Goal: Information Seeking & Learning: Check status

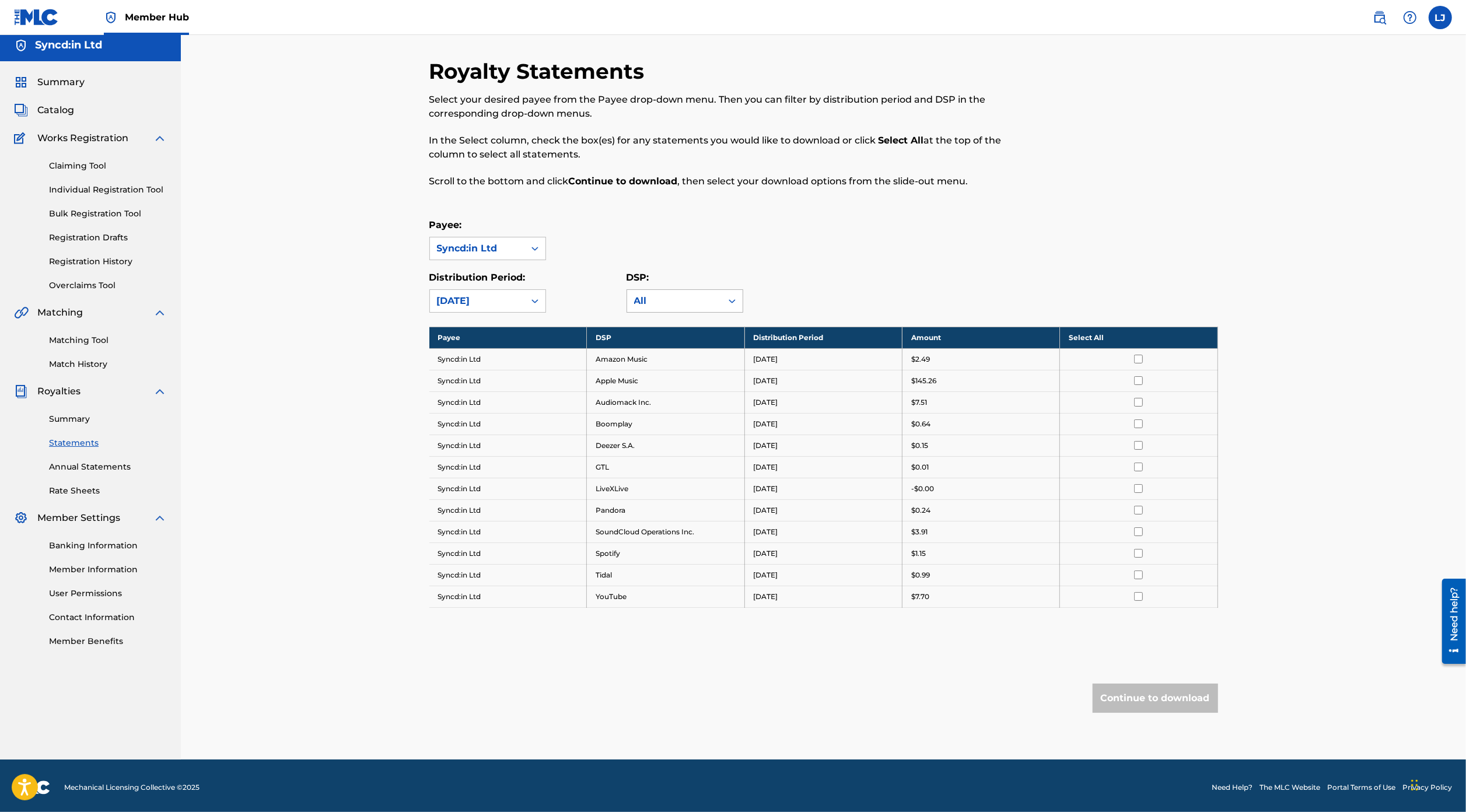
click at [650, 294] on div "All" at bounding box center [674, 301] width 80 height 14
click at [583, 230] on div "Payee: Syncd:in Ltd" at bounding box center [823, 239] width 788 height 42
click at [524, 301] on div at bounding box center [535, 301] width 21 height 21
click at [108, 259] on link "Registration History" at bounding box center [108, 262] width 118 height 13
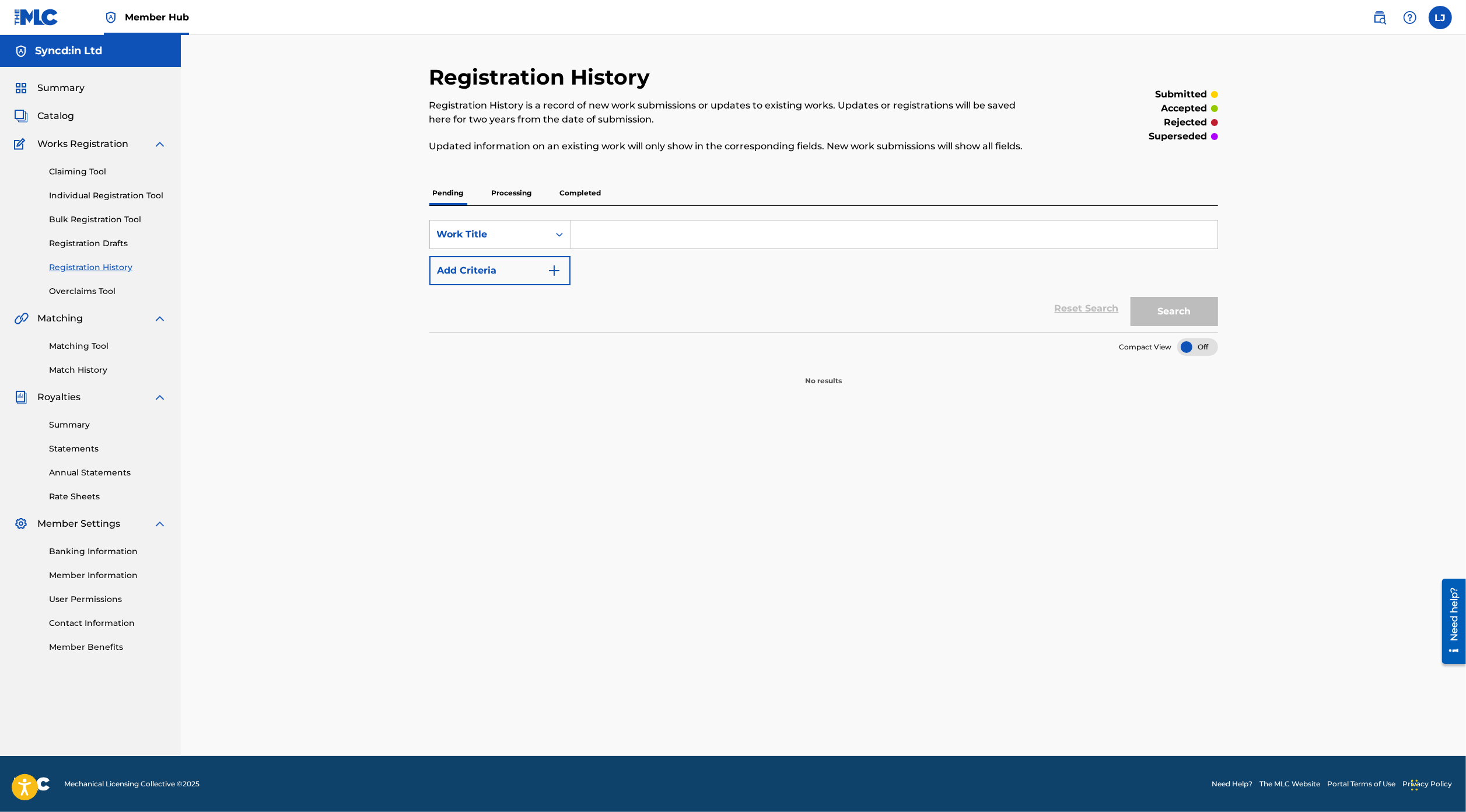
click at [590, 194] on p "Completed" at bounding box center [580, 193] width 48 height 24
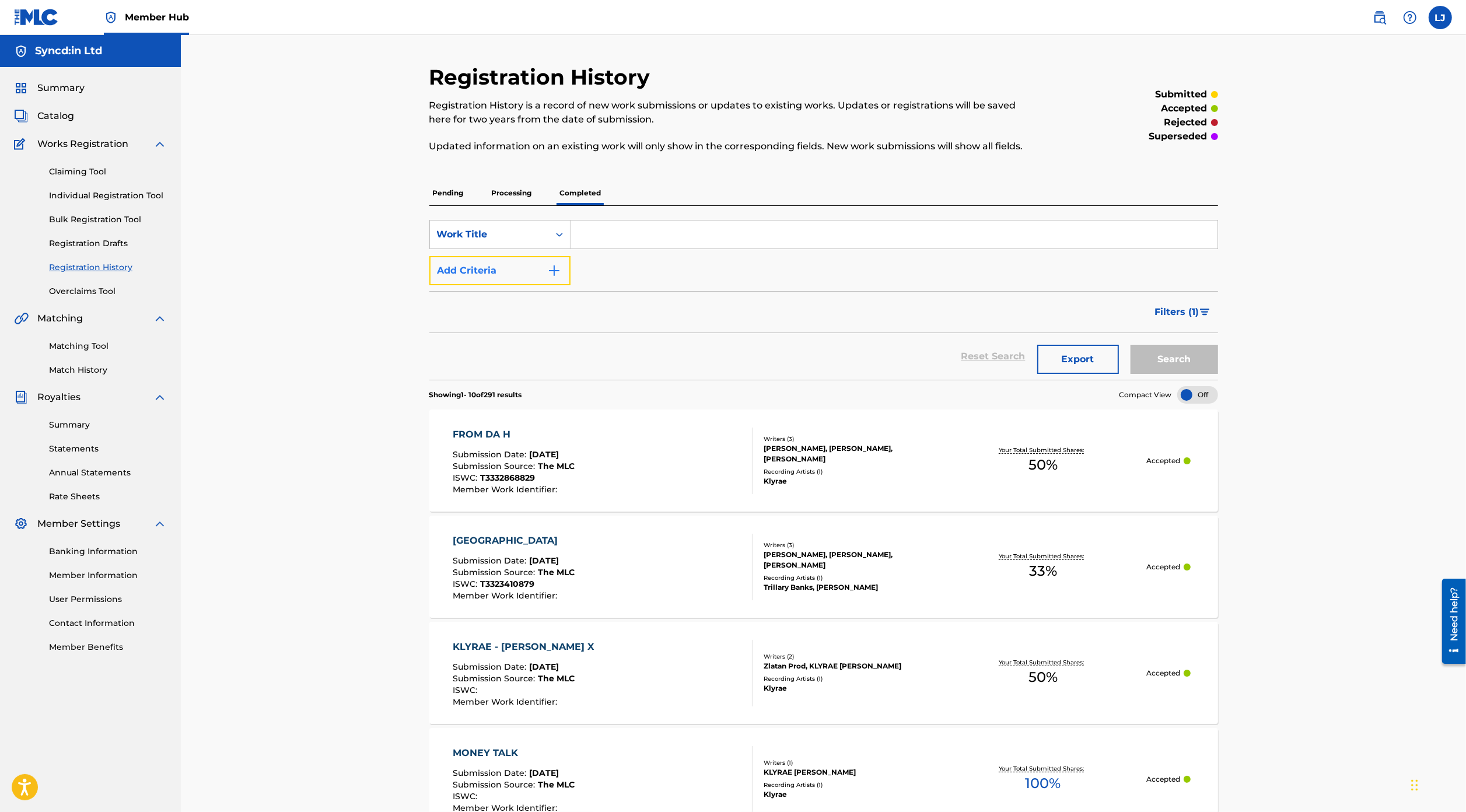
click at [542, 276] on button "Add Criteria" at bounding box center [500, 270] width 141 height 29
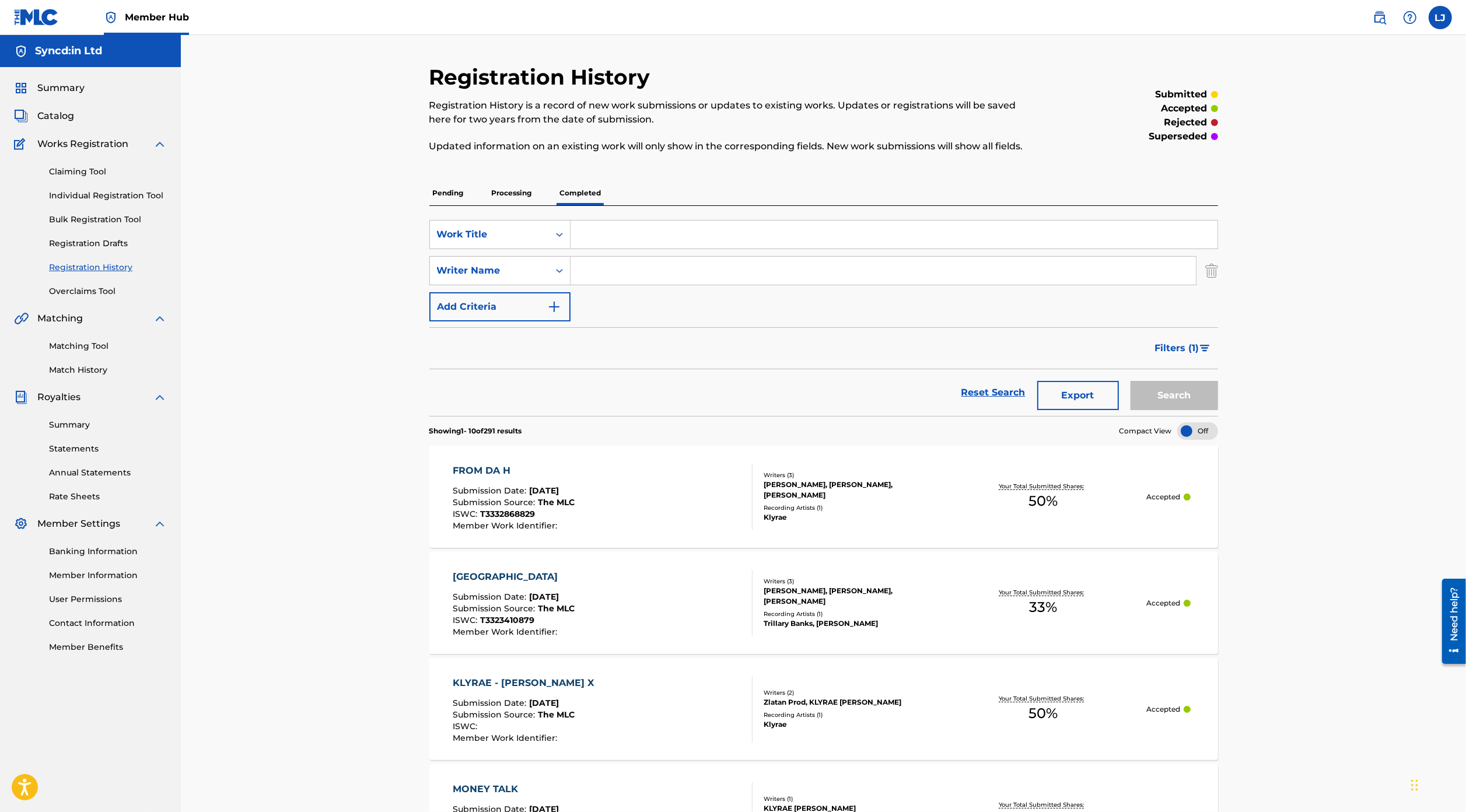
click at [602, 277] on input "Search Form" at bounding box center [883, 270] width 625 height 28
type input "[PERSON_NAME]"
click at [599, 227] on input "Search Form" at bounding box center [894, 235] width 647 height 28
click at [1166, 390] on button "Search" at bounding box center [1174, 396] width 87 height 29
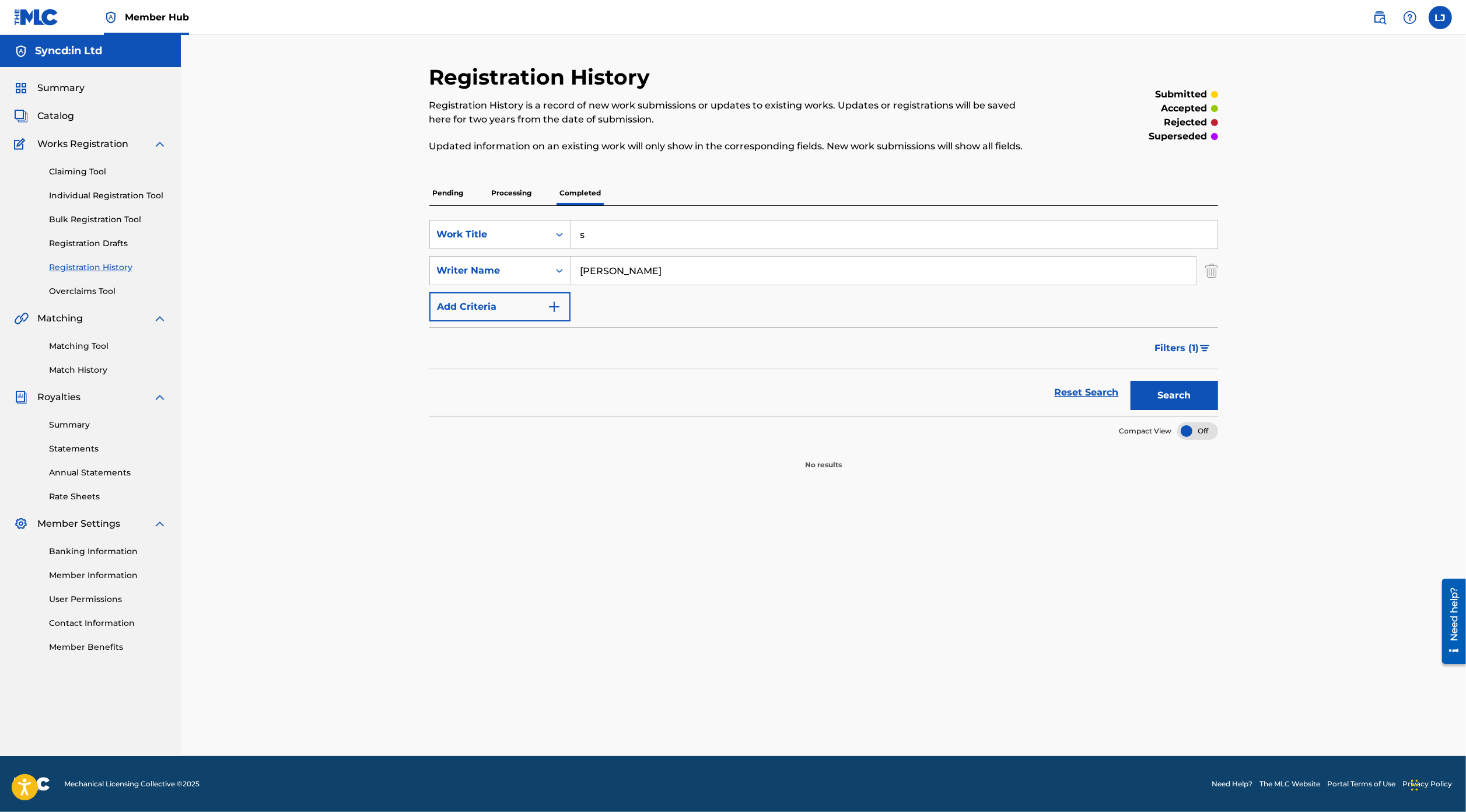
click at [640, 235] on input "s" at bounding box center [894, 235] width 647 height 28
type input "s"
type input "a"
click at [1131, 381] on button "Search" at bounding box center [1174, 396] width 87 height 29
click at [57, 122] on span "Catalog" at bounding box center [55, 116] width 37 height 14
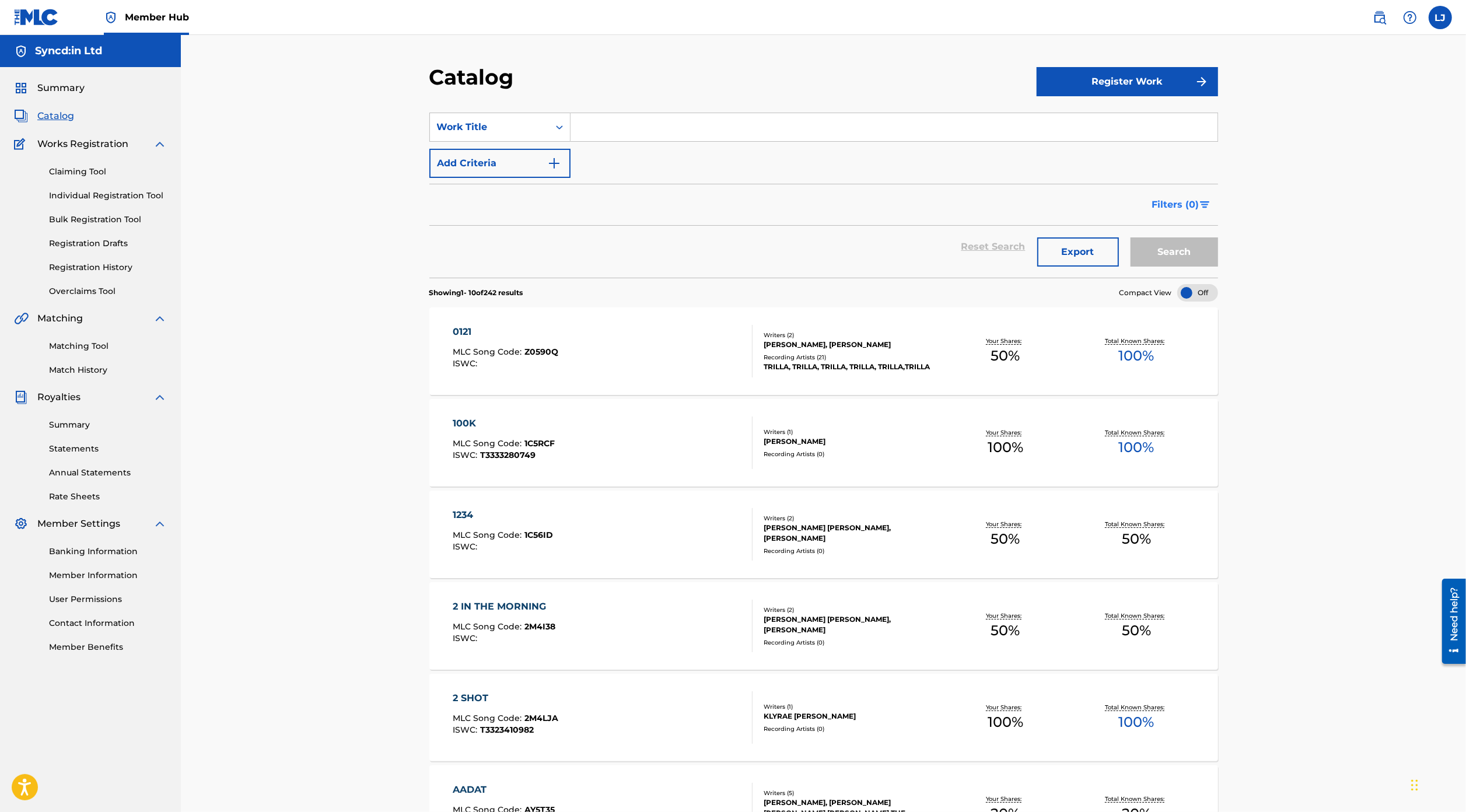
click at [1200, 201] on img "Search Form" at bounding box center [1205, 205] width 10 height 7
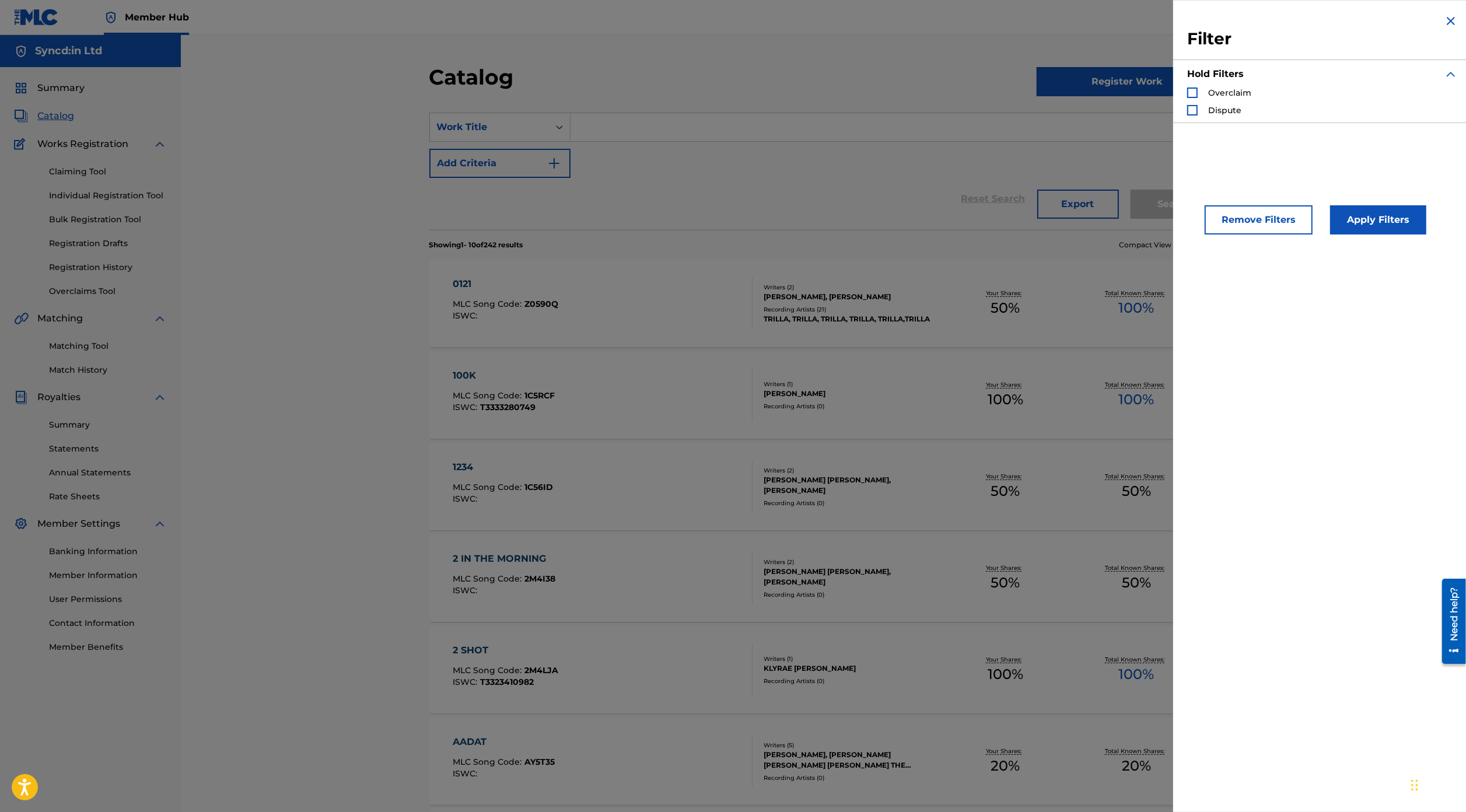
click at [1448, 11] on div "Filter Hold Filters Overclaim Dispute" at bounding box center [1322, 68] width 298 height 136
click at [1445, 24] on img "Search Form" at bounding box center [1451, 21] width 14 height 14
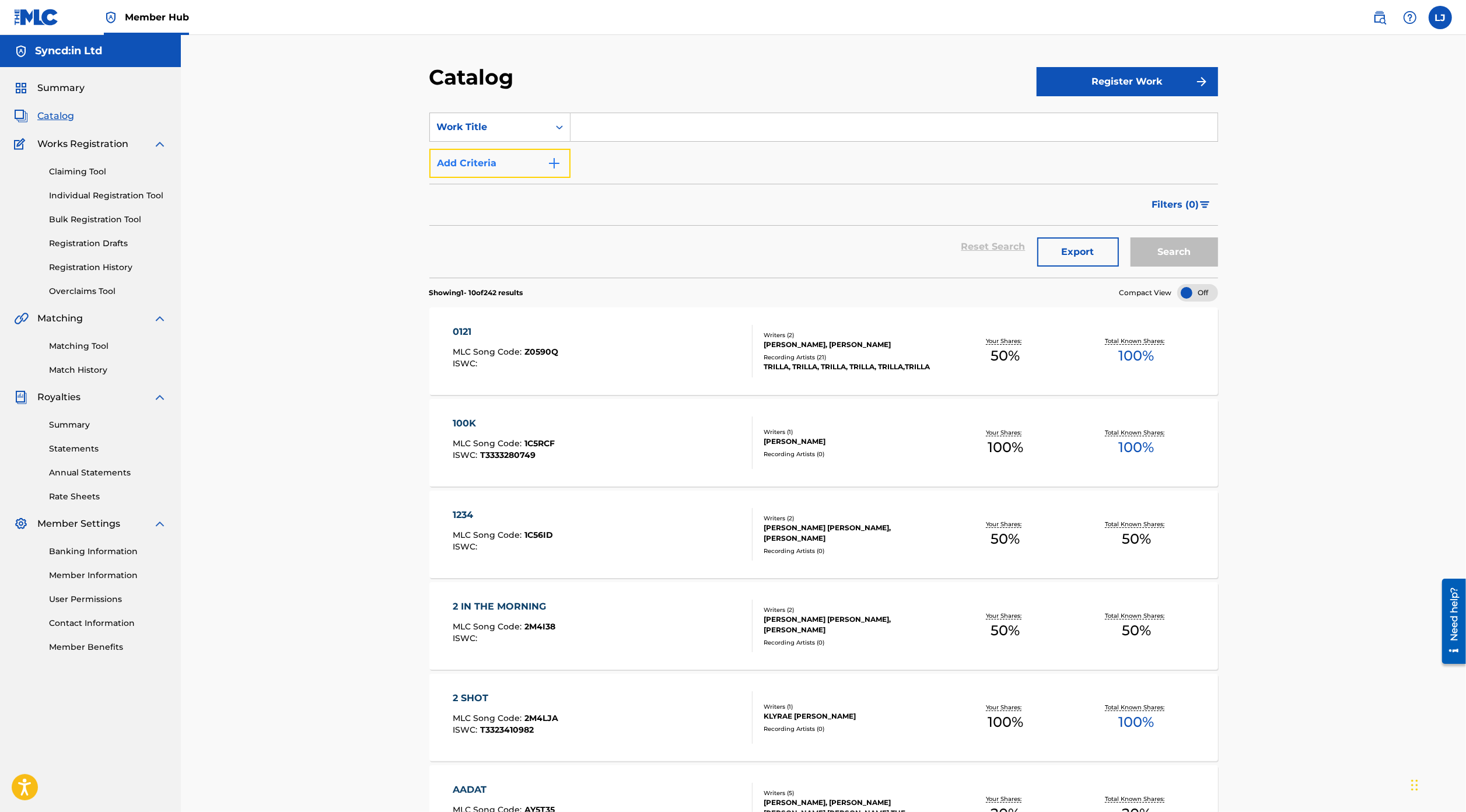
click at [533, 162] on button "Add Criteria" at bounding box center [500, 164] width 141 height 29
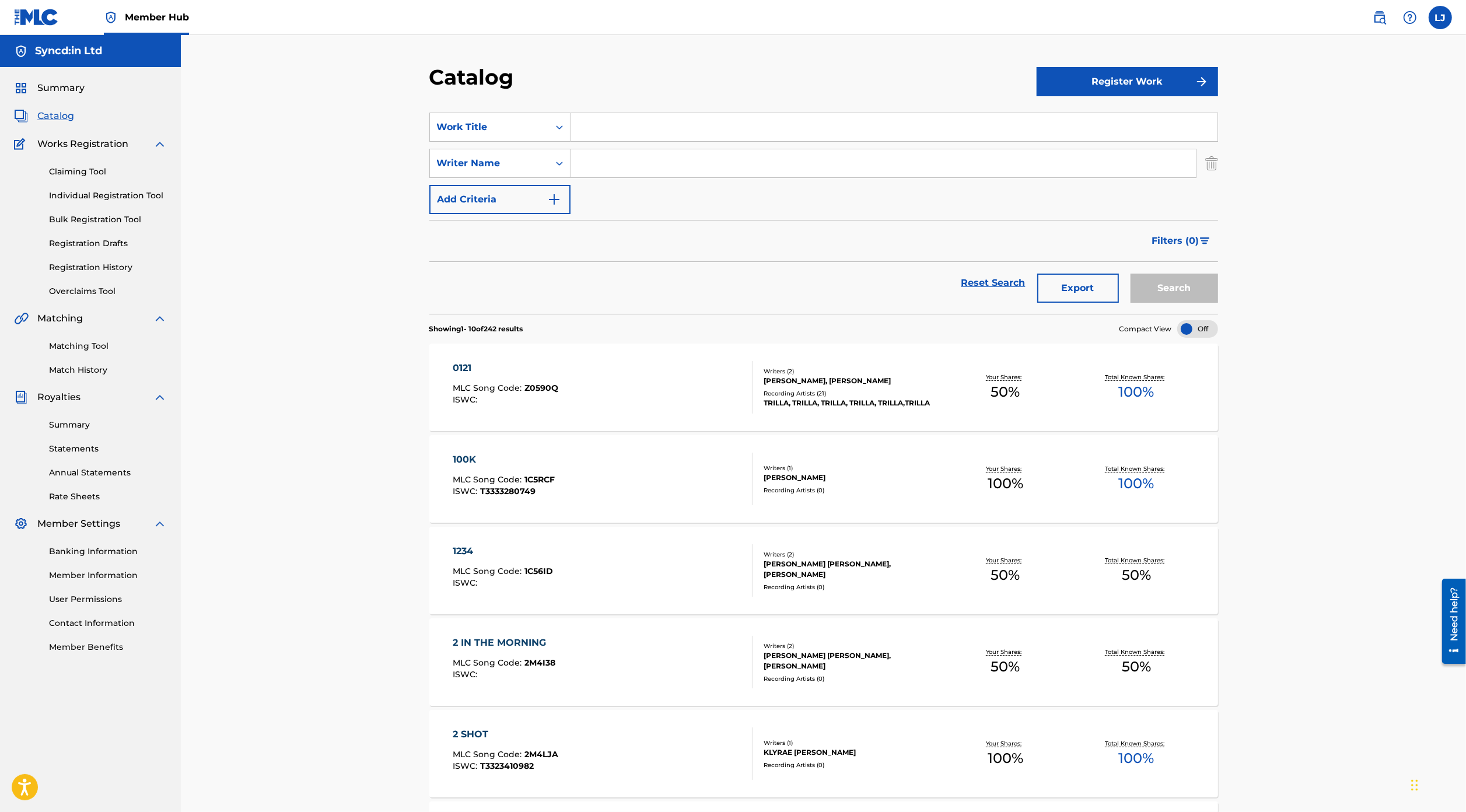
click at [618, 156] on input "Search Form" at bounding box center [883, 164] width 625 height 28
click at [1131, 273] on button "Search" at bounding box center [1174, 288] width 87 height 29
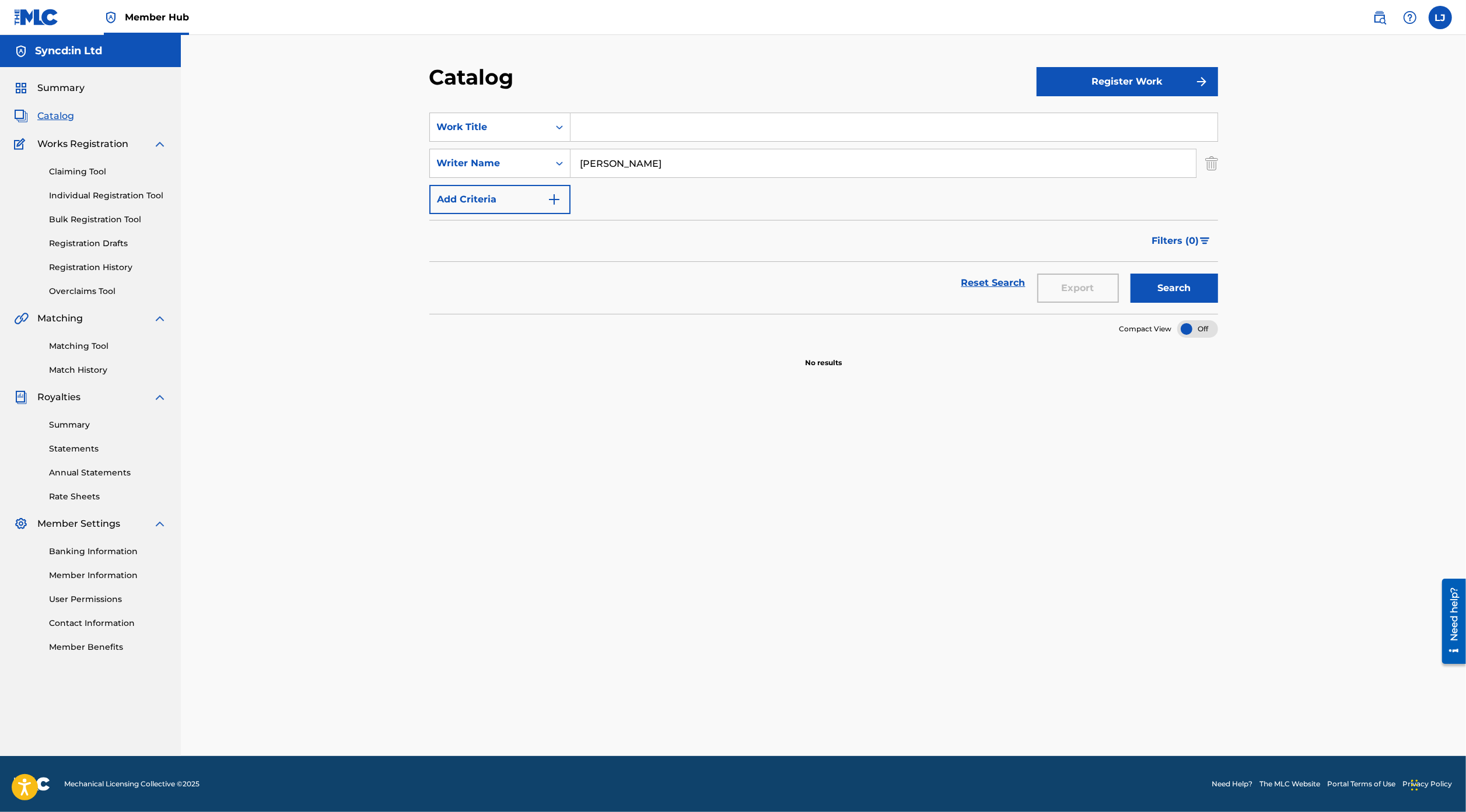
click at [674, 161] on input "[PERSON_NAME]" at bounding box center [883, 164] width 625 height 28
click at [1131, 273] on button "Search" at bounding box center [1174, 288] width 87 height 29
click at [618, 164] on input "[PERSON_NAME]" at bounding box center [883, 164] width 625 height 28
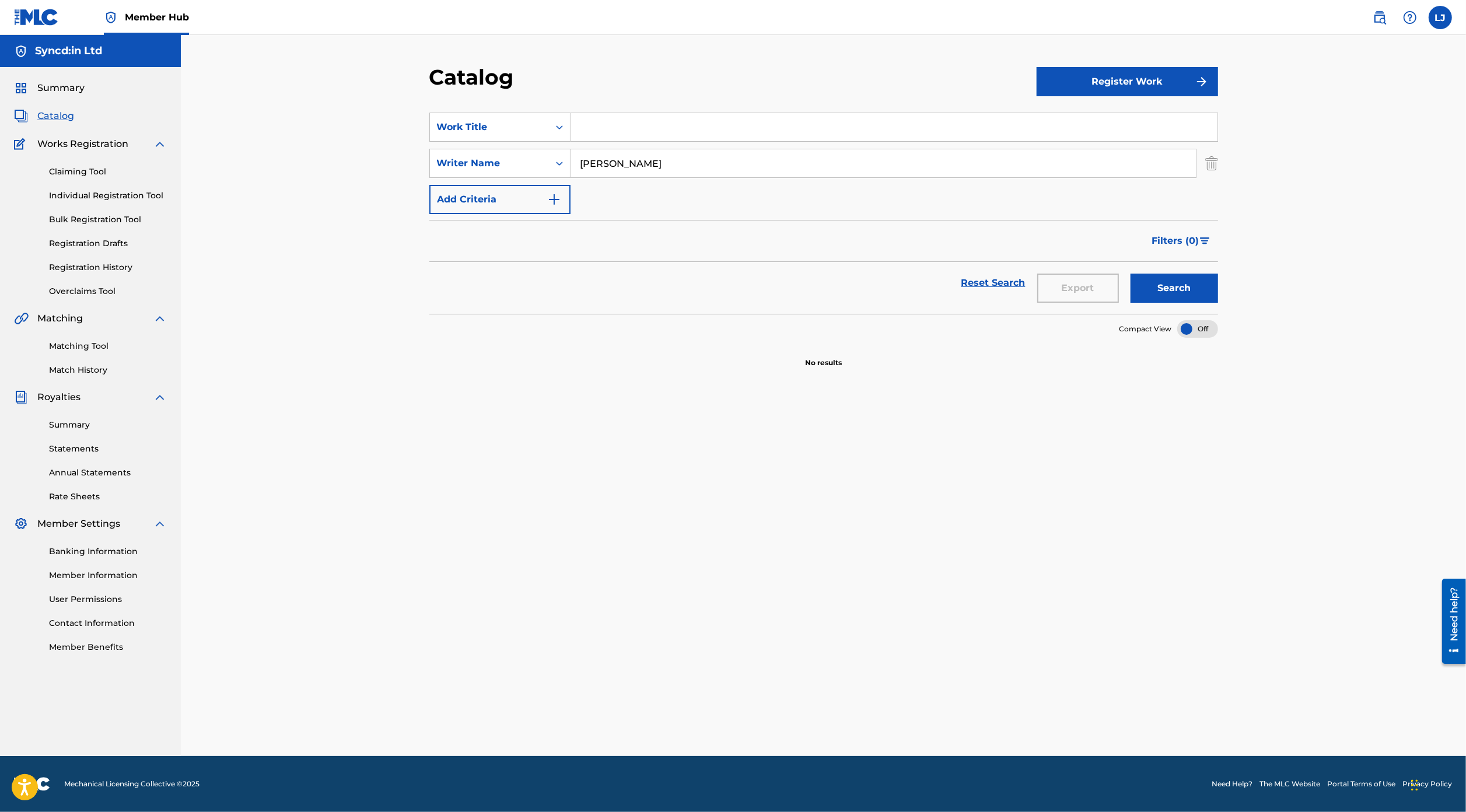
type input "[PERSON_NAME]"
click at [1131, 273] on button "Search" at bounding box center [1174, 288] width 87 height 29
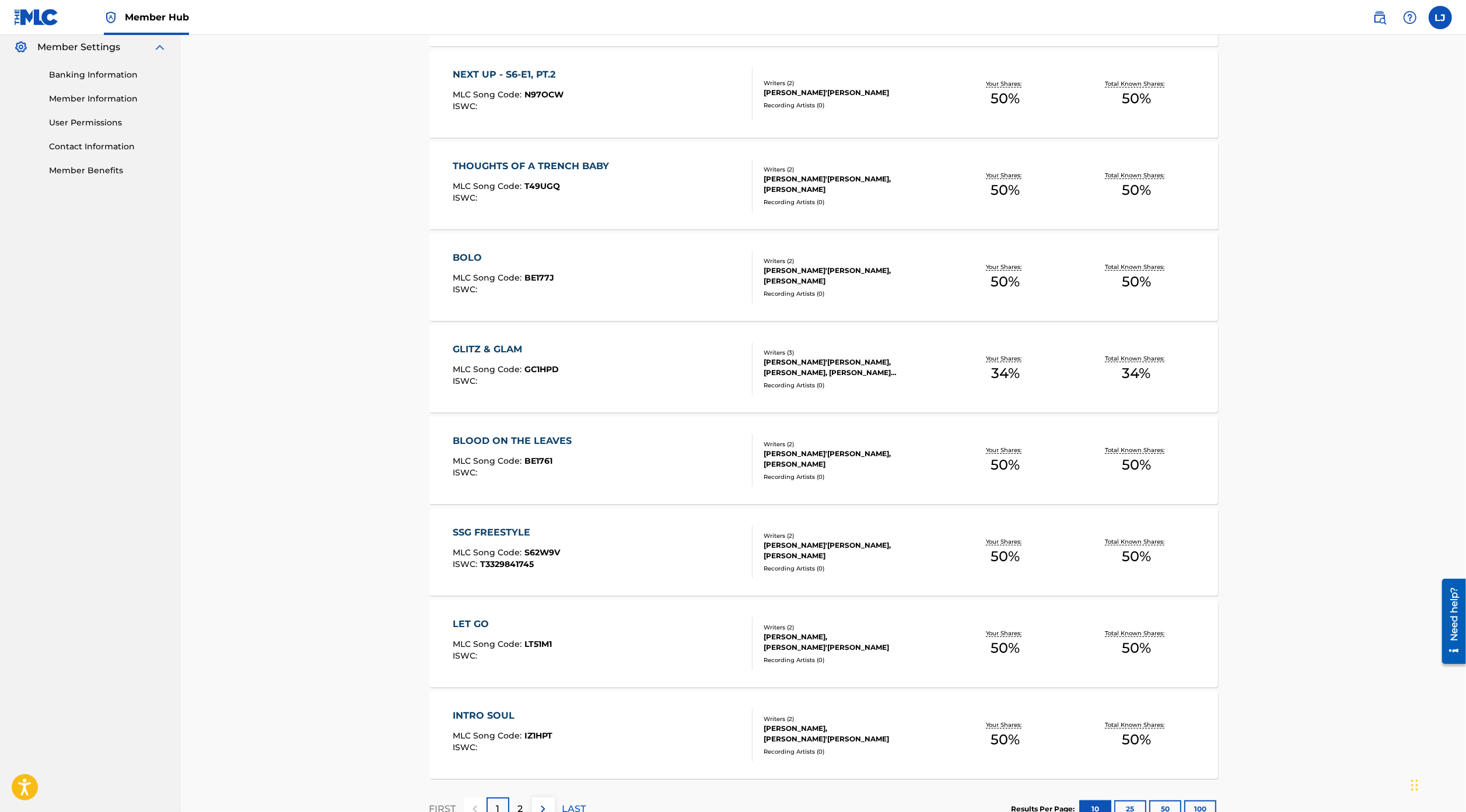
scroll to position [559, 0]
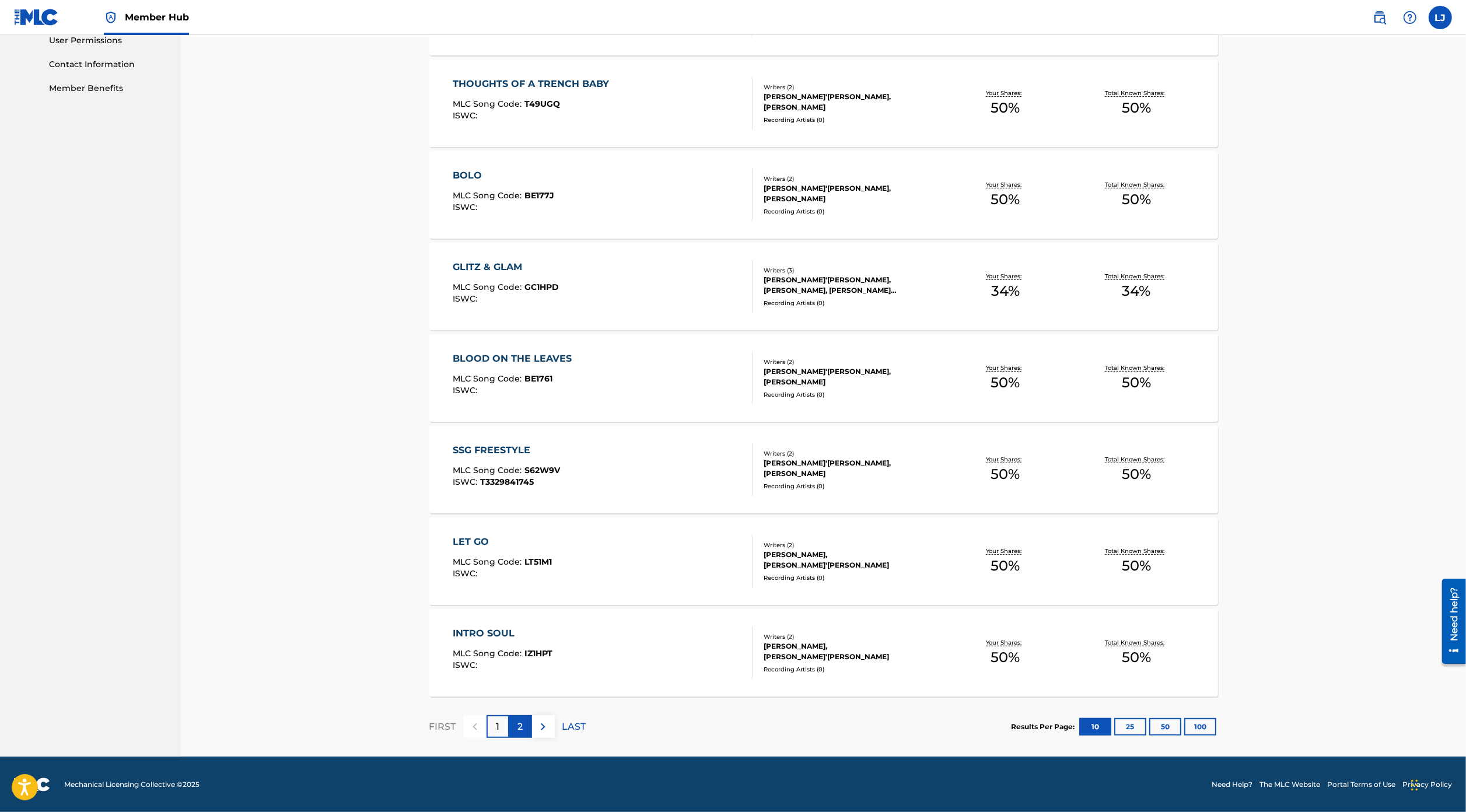
click at [520, 729] on p "2" at bounding box center [521, 727] width 6 height 14
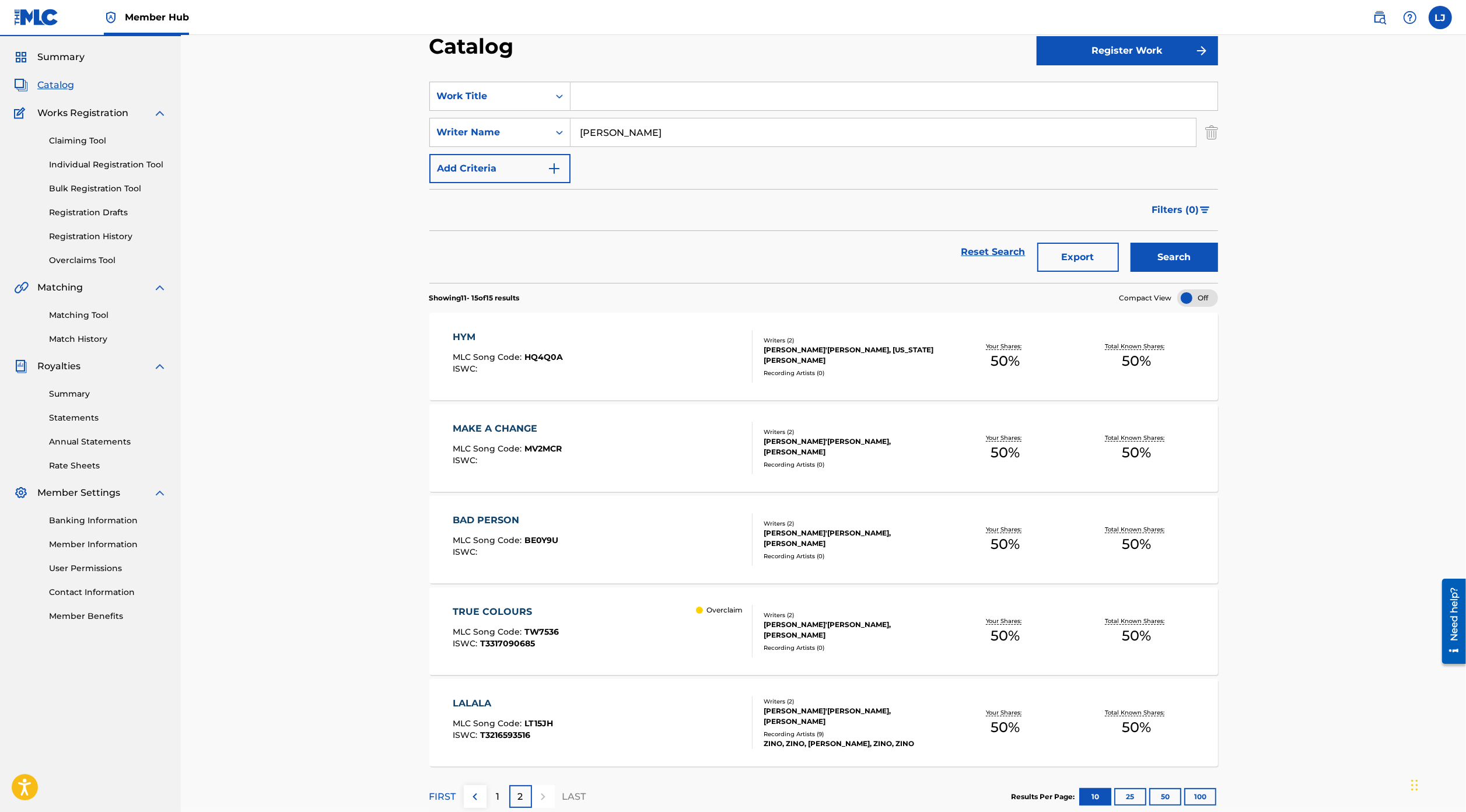
scroll to position [0, 0]
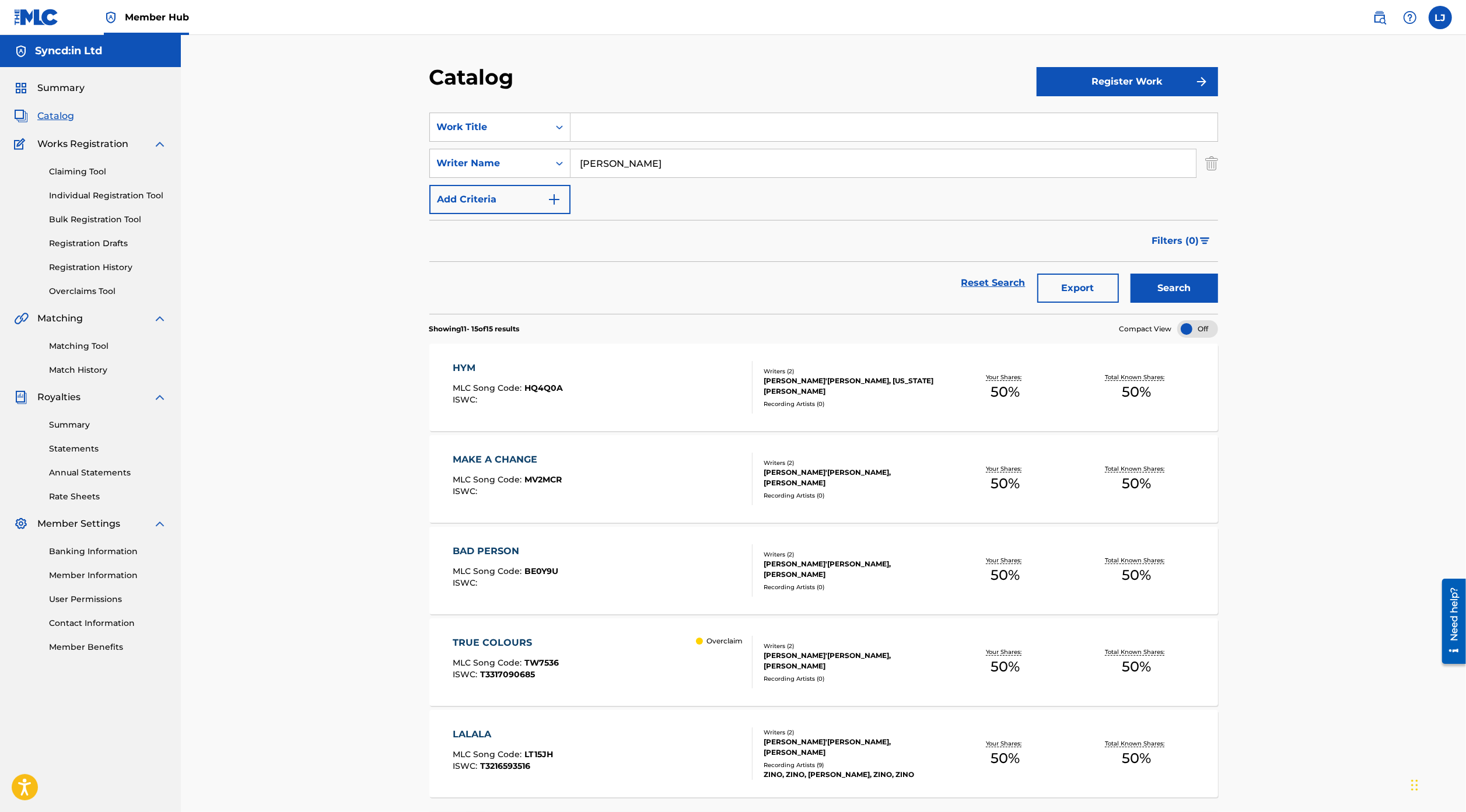
click at [681, 168] on input "[PERSON_NAME]" at bounding box center [883, 164] width 625 height 28
